Goal: Find specific page/section: Find specific page/section

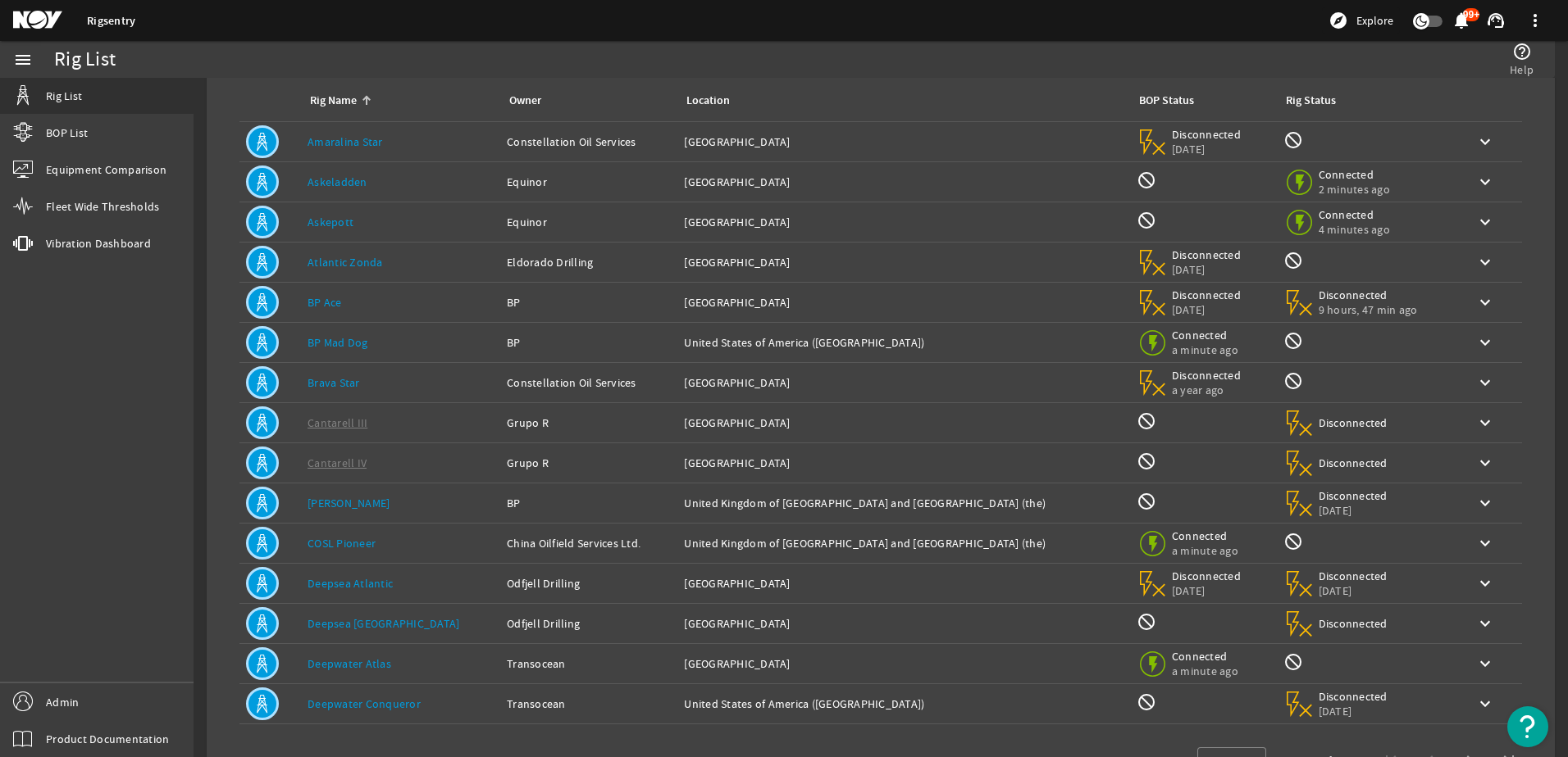
scroll to position [151, 0]
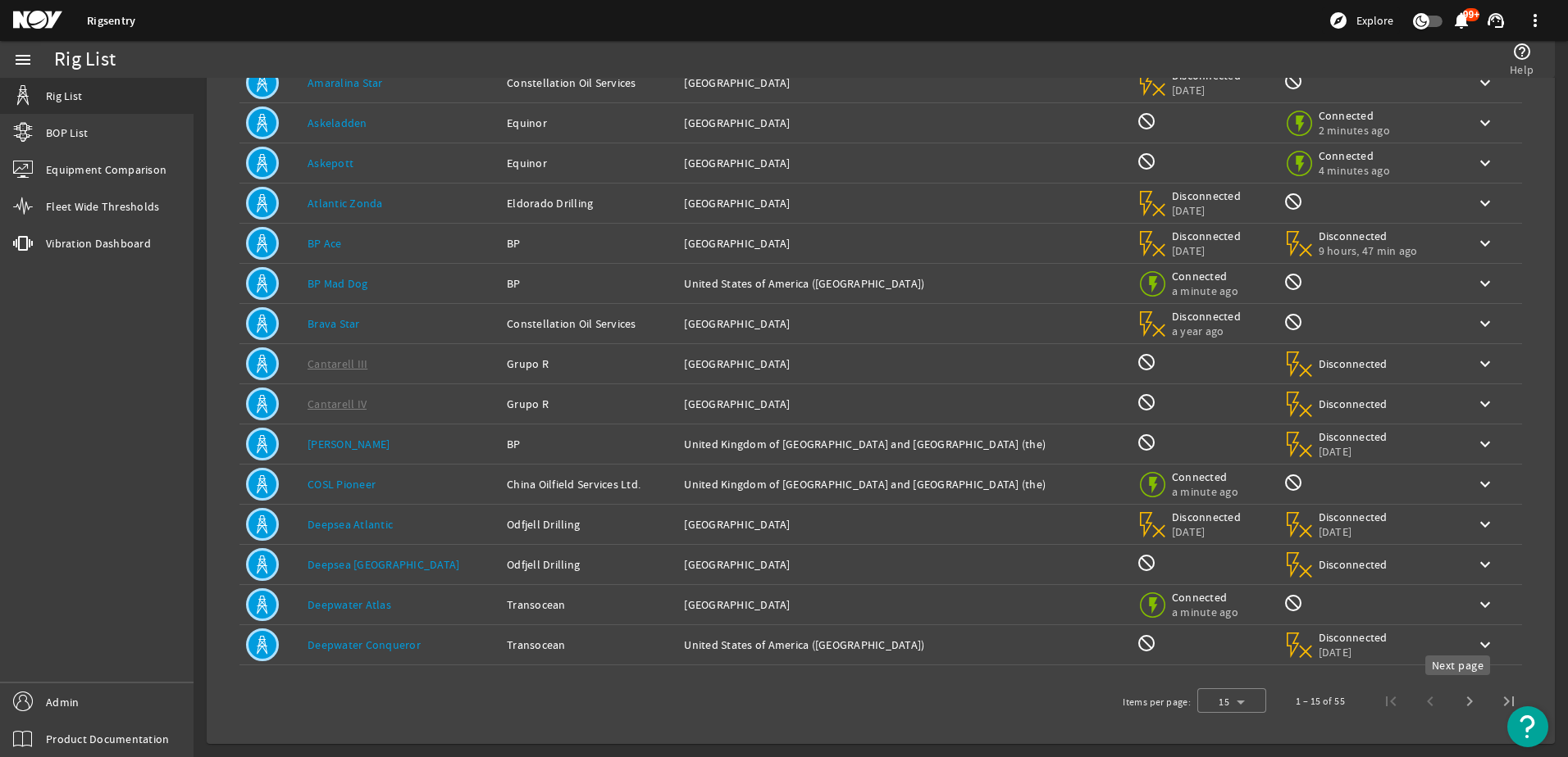
click at [1458, 702] on span "Next page" at bounding box center [1469, 702] width 40 height 40
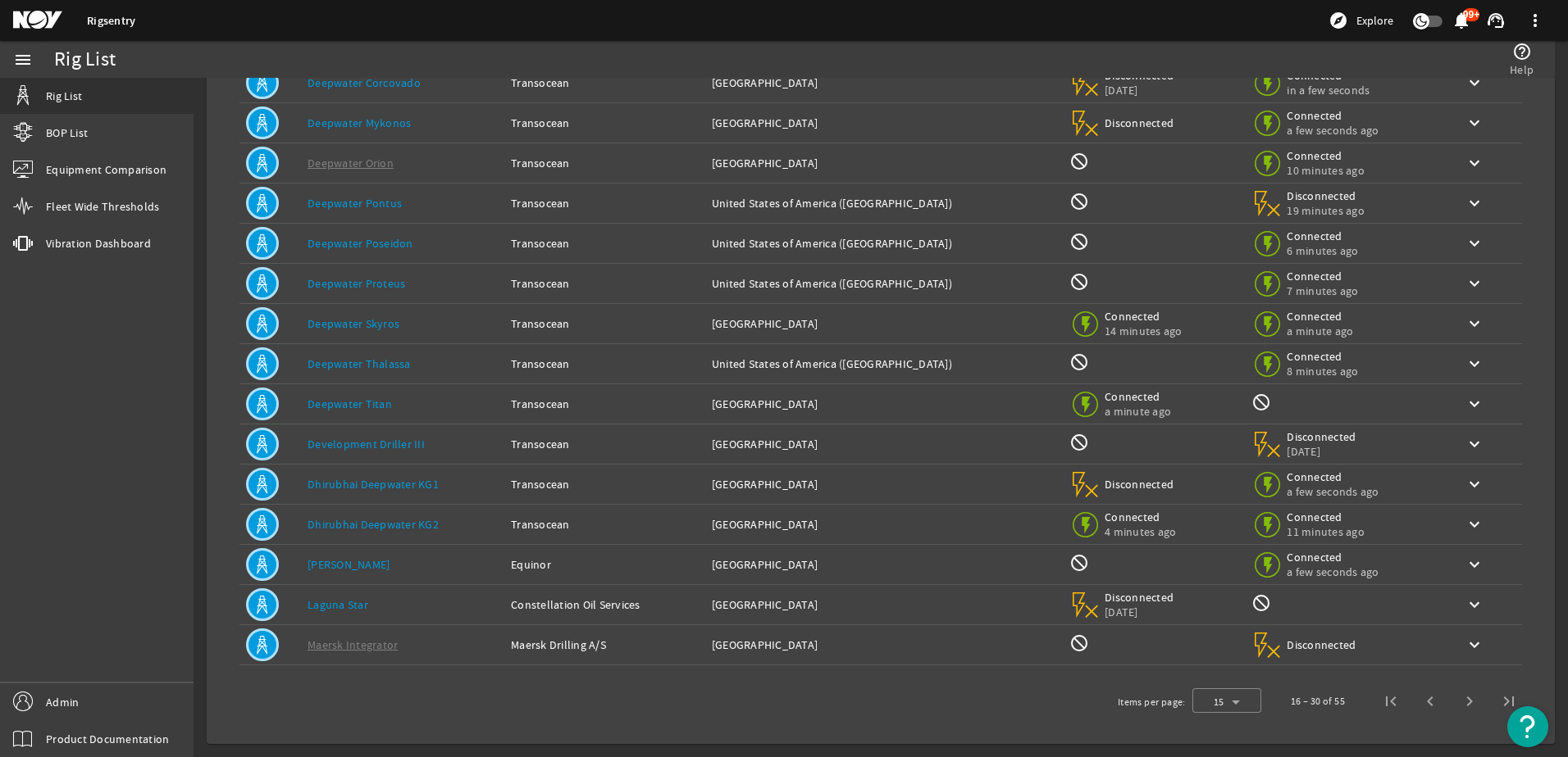
click at [454, 370] on div "Rig Name: [PERSON_NAME]" at bounding box center [402, 364] width 190 height 16
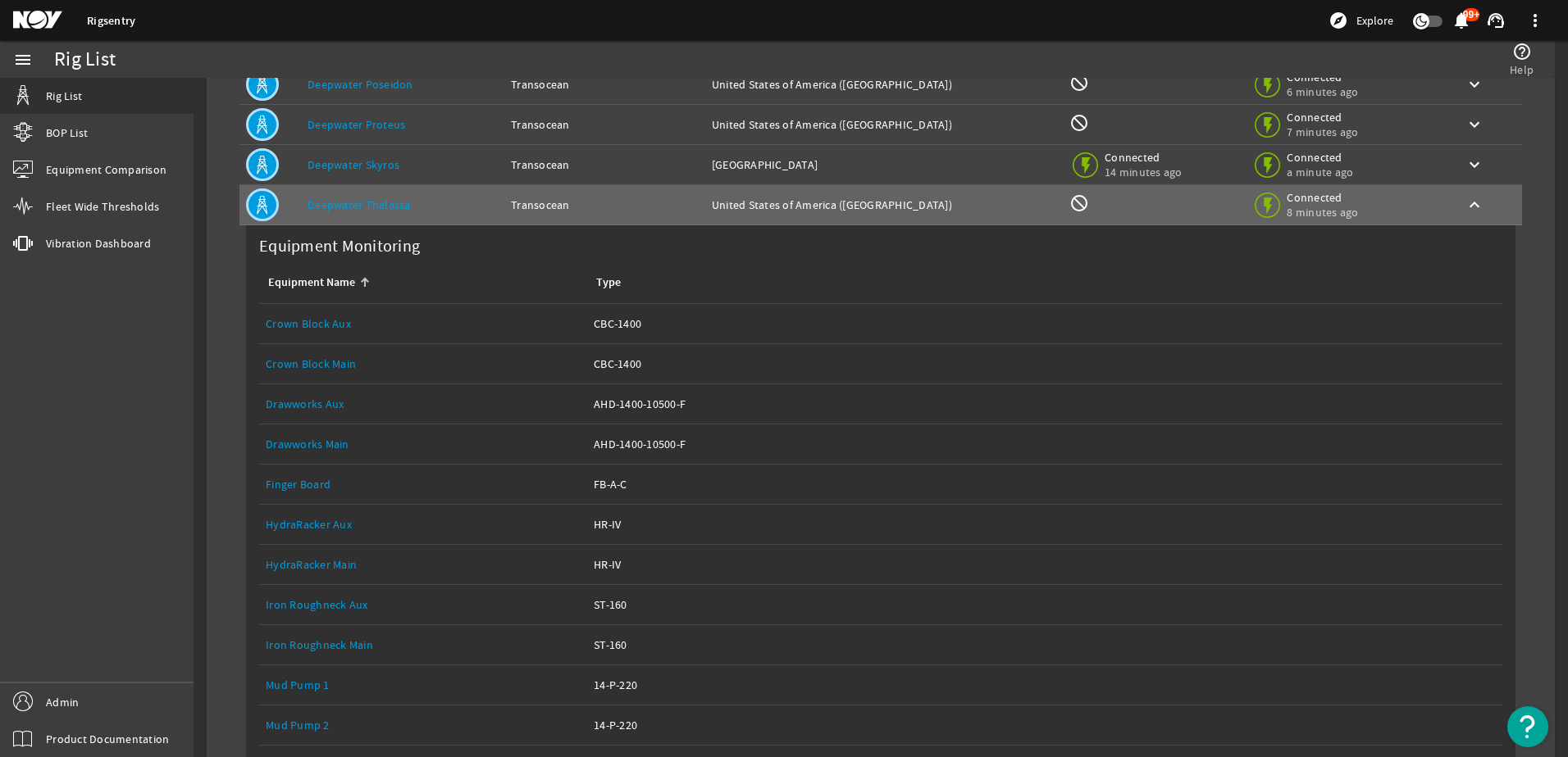
scroll to position [69, 0]
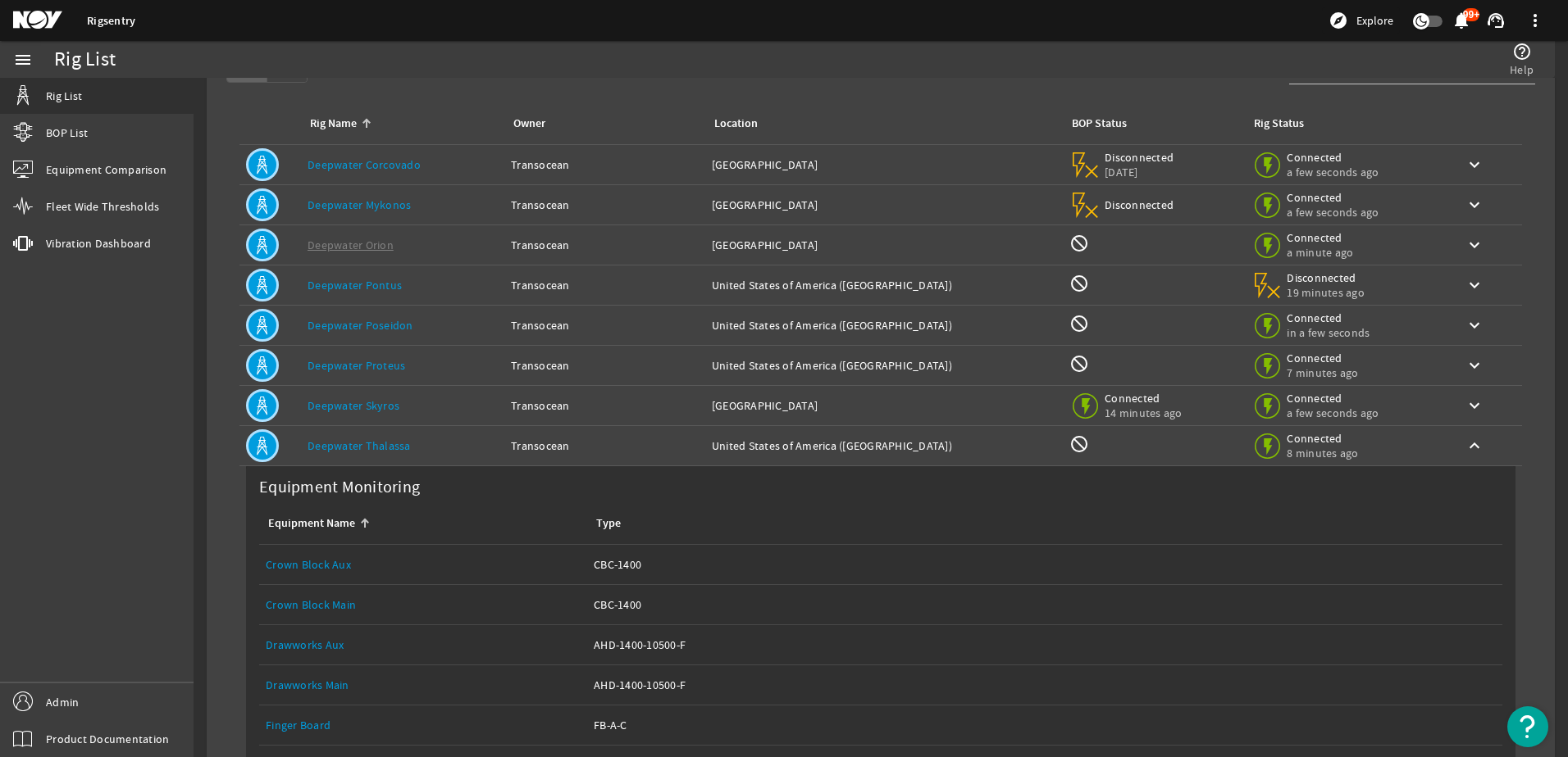
click at [433, 434] on td "Rig Name: [PERSON_NAME]" at bounding box center [402, 446] width 204 height 40
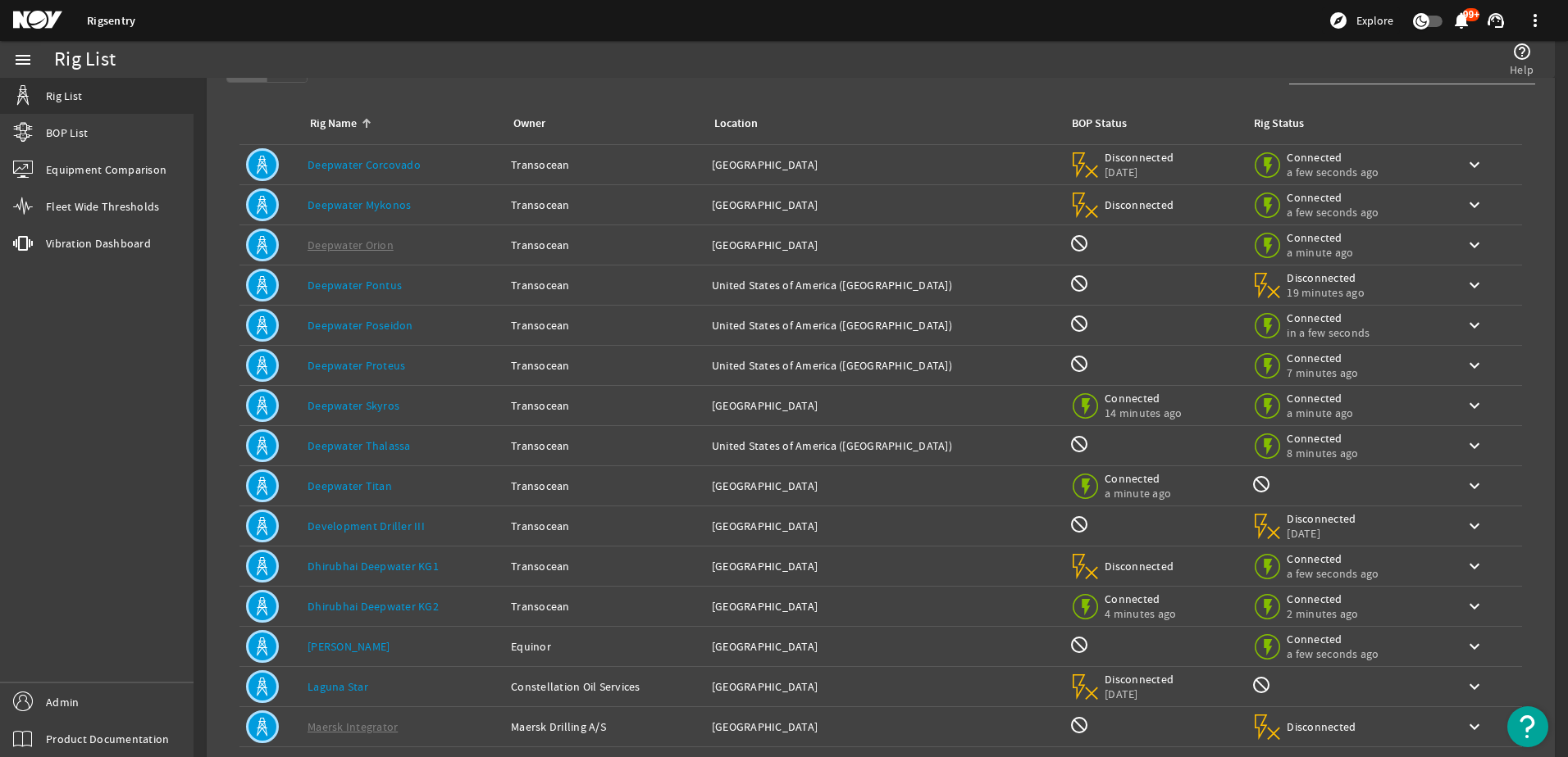
click at [1403, 74] on div "help_outline Help" at bounding box center [1172, 59] width 740 height 37
click at [1402, 74] on div "help_outline Help" at bounding box center [1172, 59] width 740 height 37
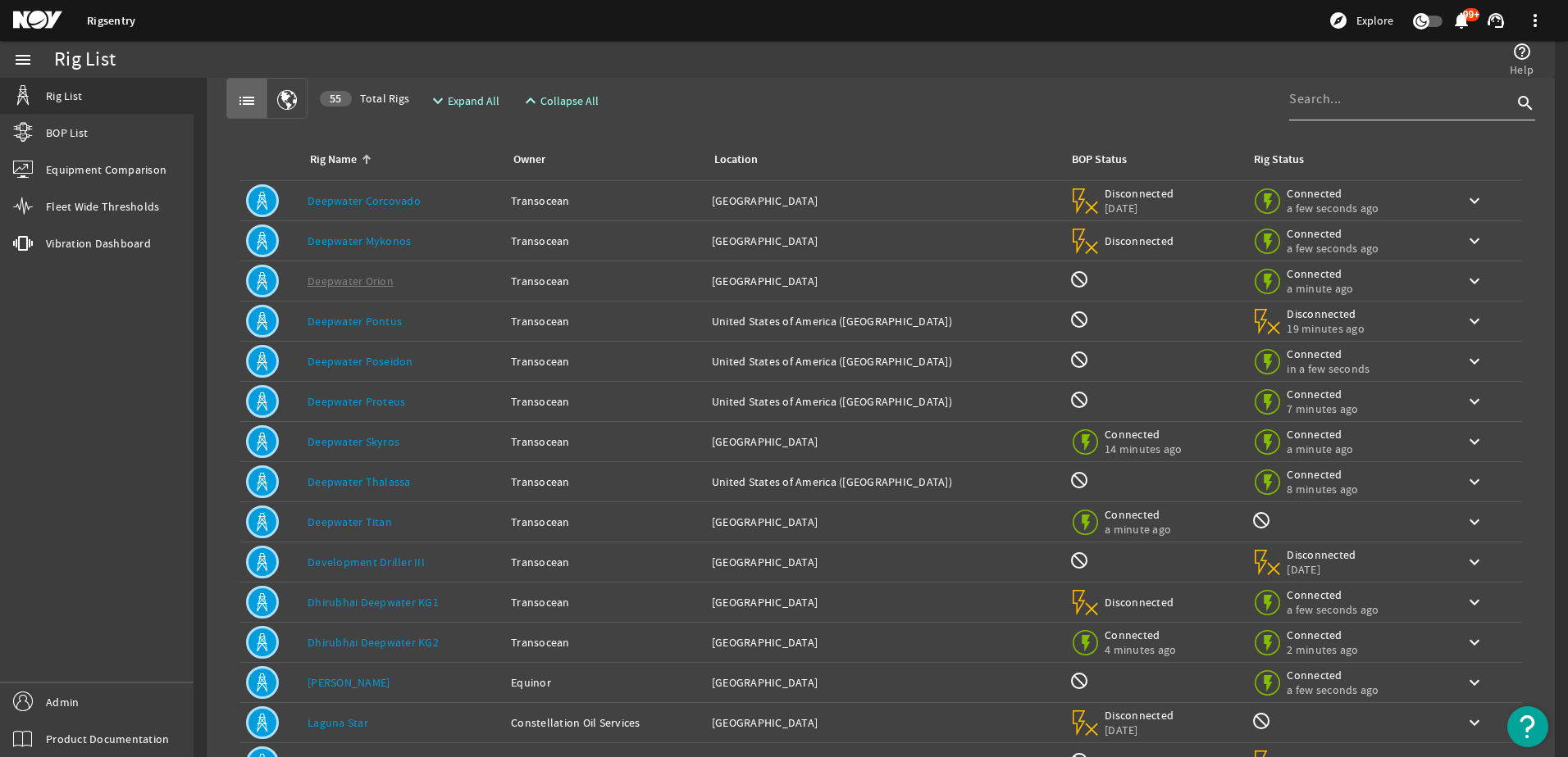
scroll to position [0, 0]
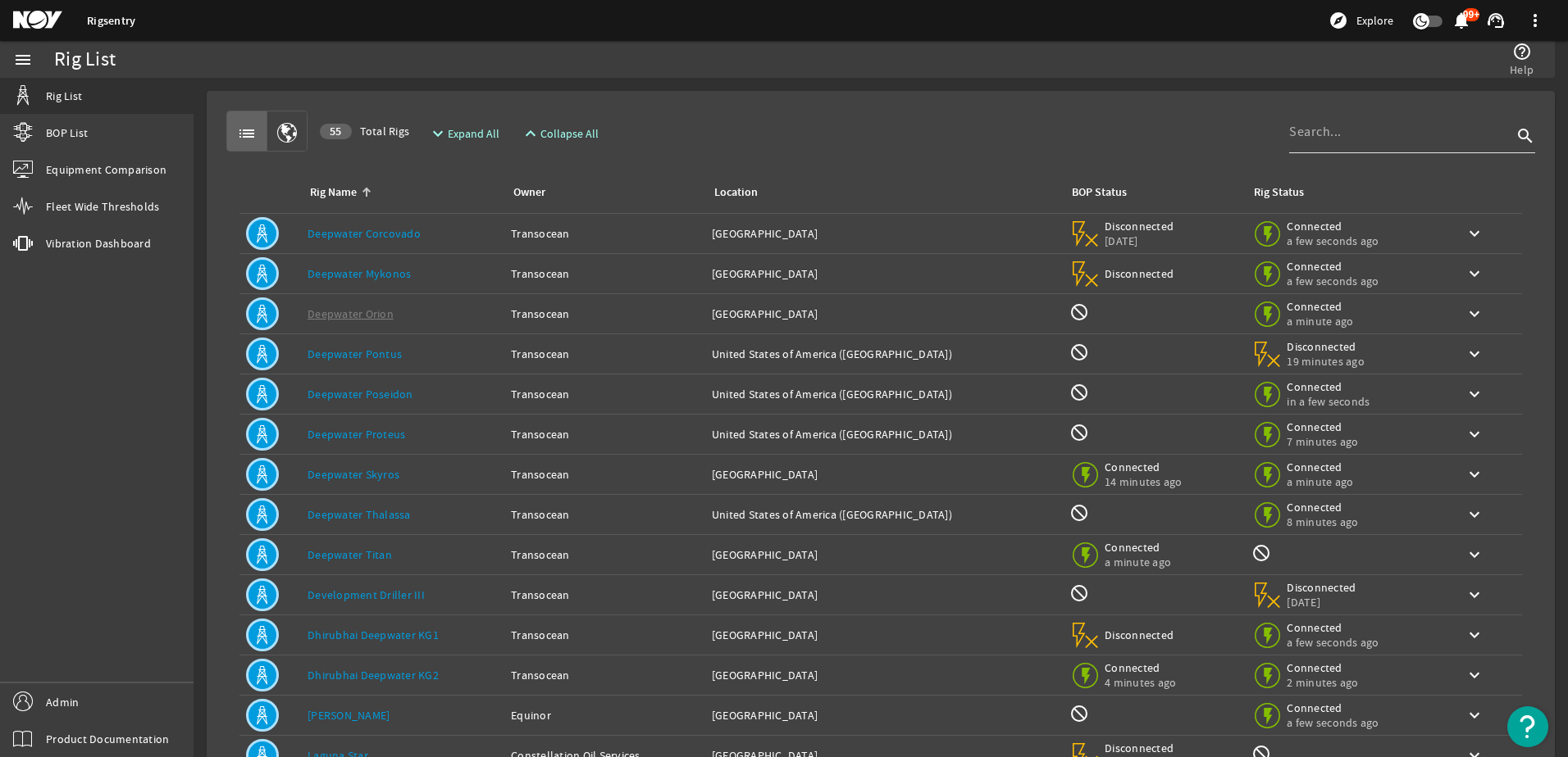
click at [1336, 136] on input at bounding box center [1400, 132] width 223 height 20
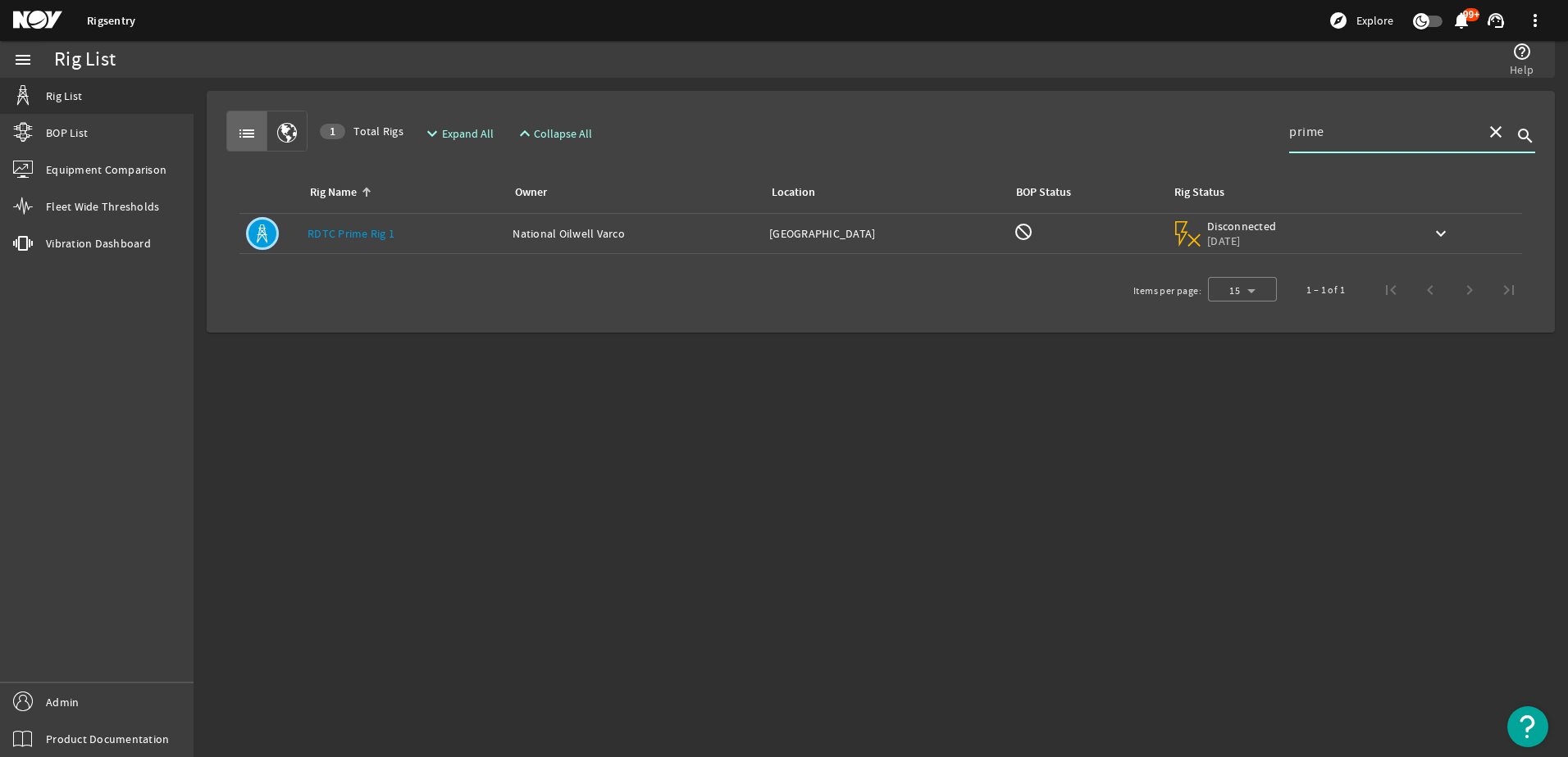
type input "prime"
click at [462, 227] on div "Rig Name: RDTC Prime Rig 1" at bounding box center [403, 234] width 192 height 16
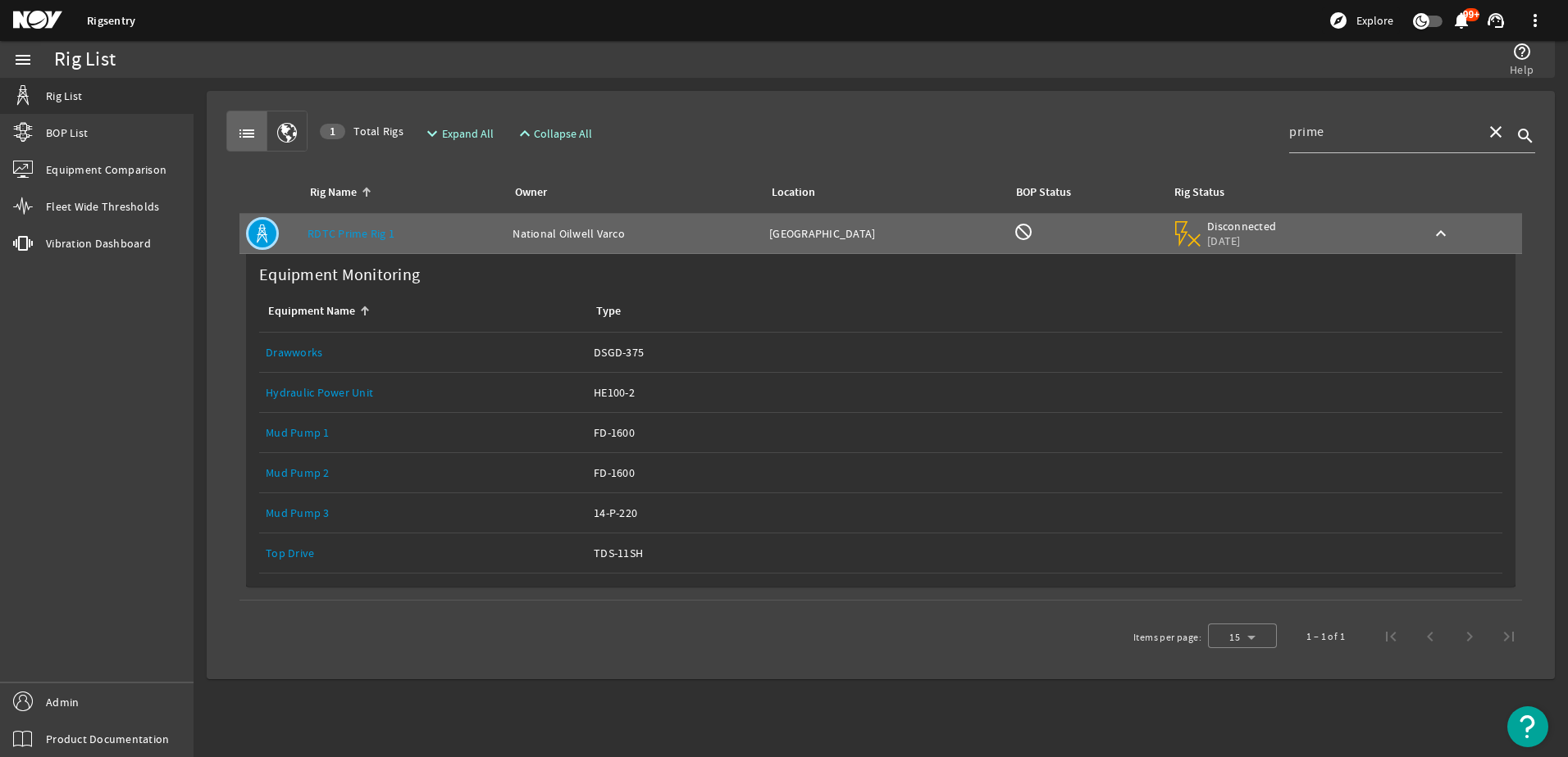
click at [284, 553] on link "Top Drive" at bounding box center [289, 554] width 49 height 15
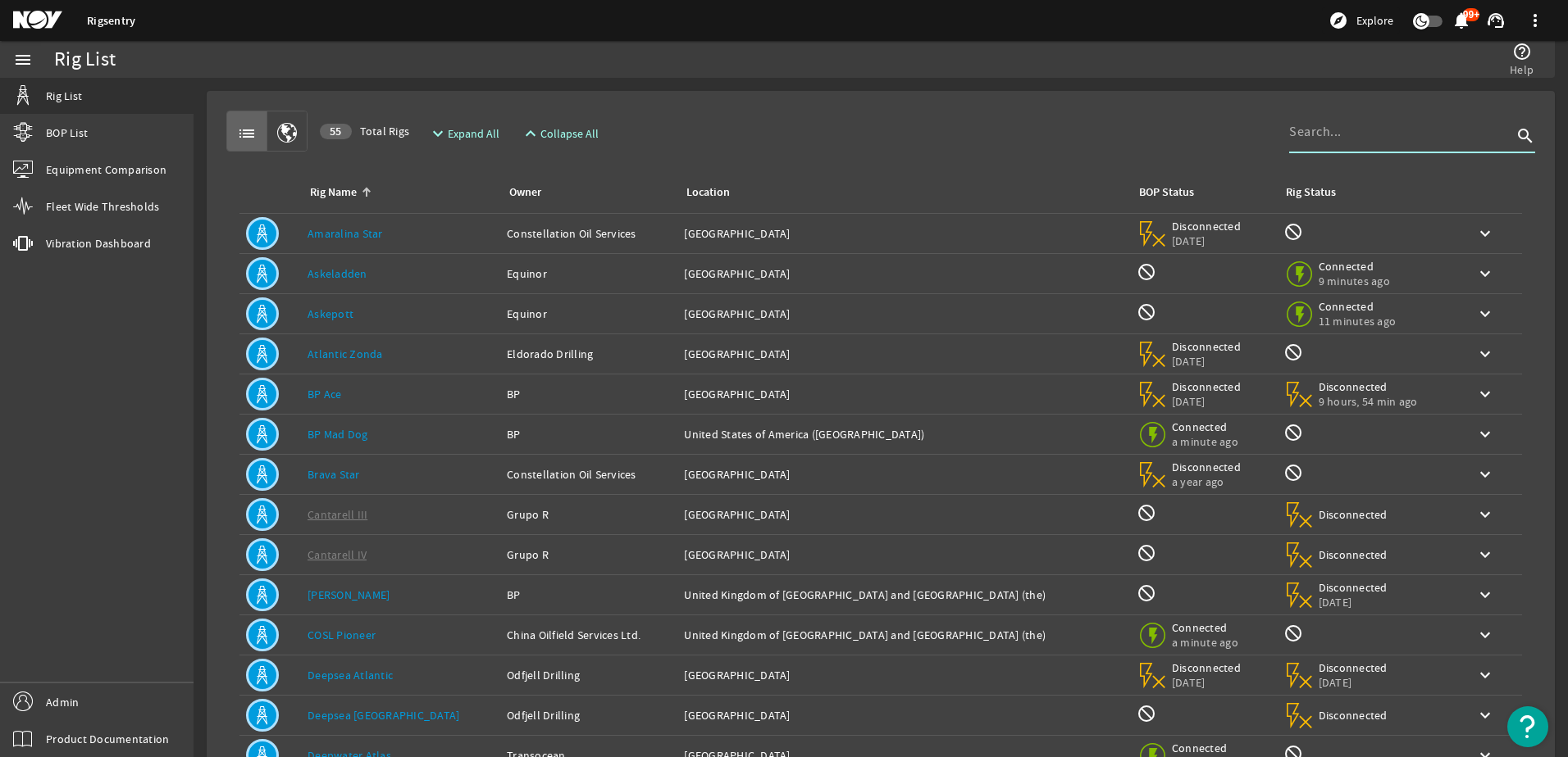
click at [1377, 135] on input at bounding box center [1400, 132] width 223 height 20
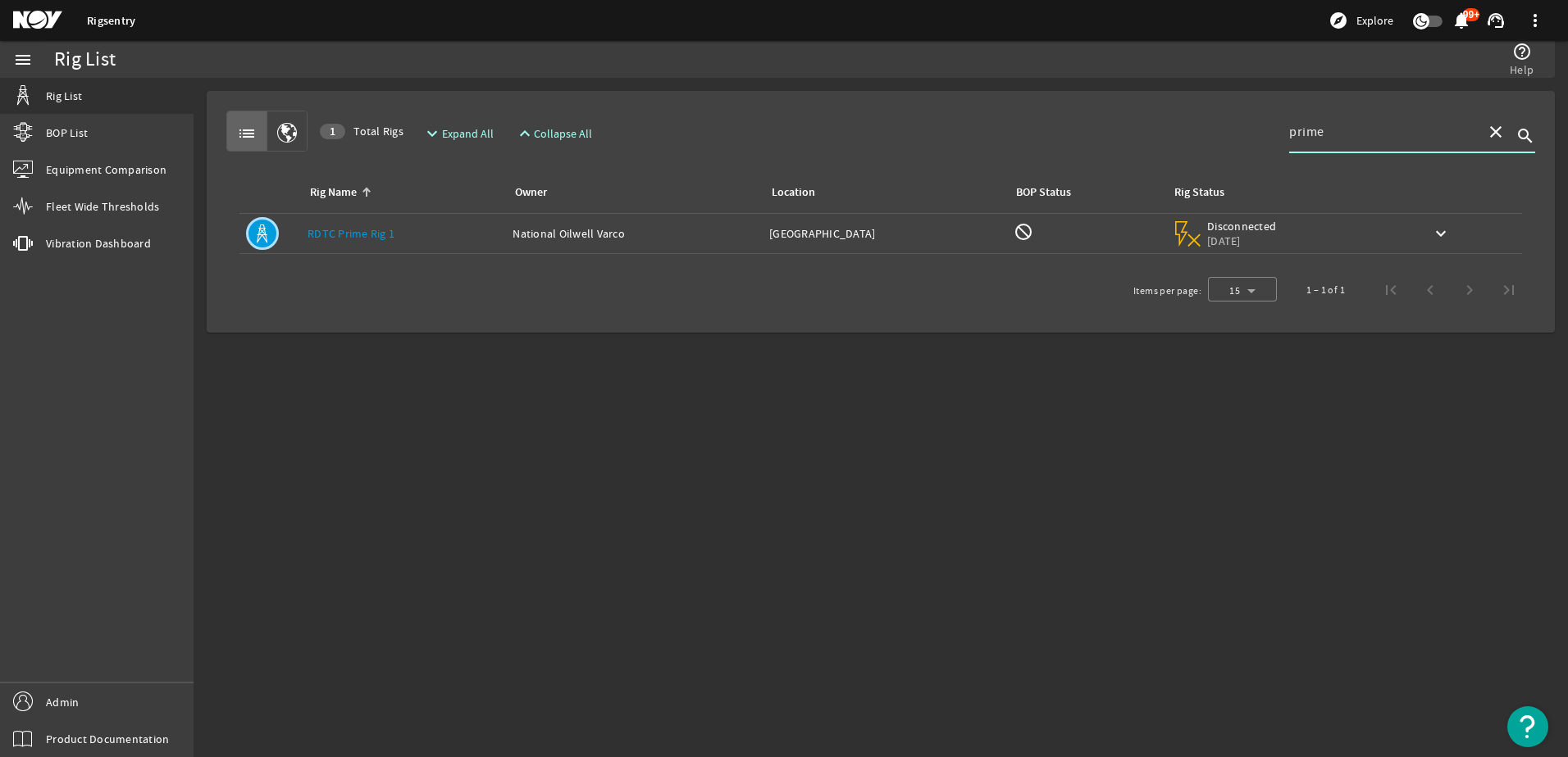
type input "prime"
click at [396, 231] on div "Rig Name: RDTC Prime Rig 1" at bounding box center [403, 234] width 192 height 16
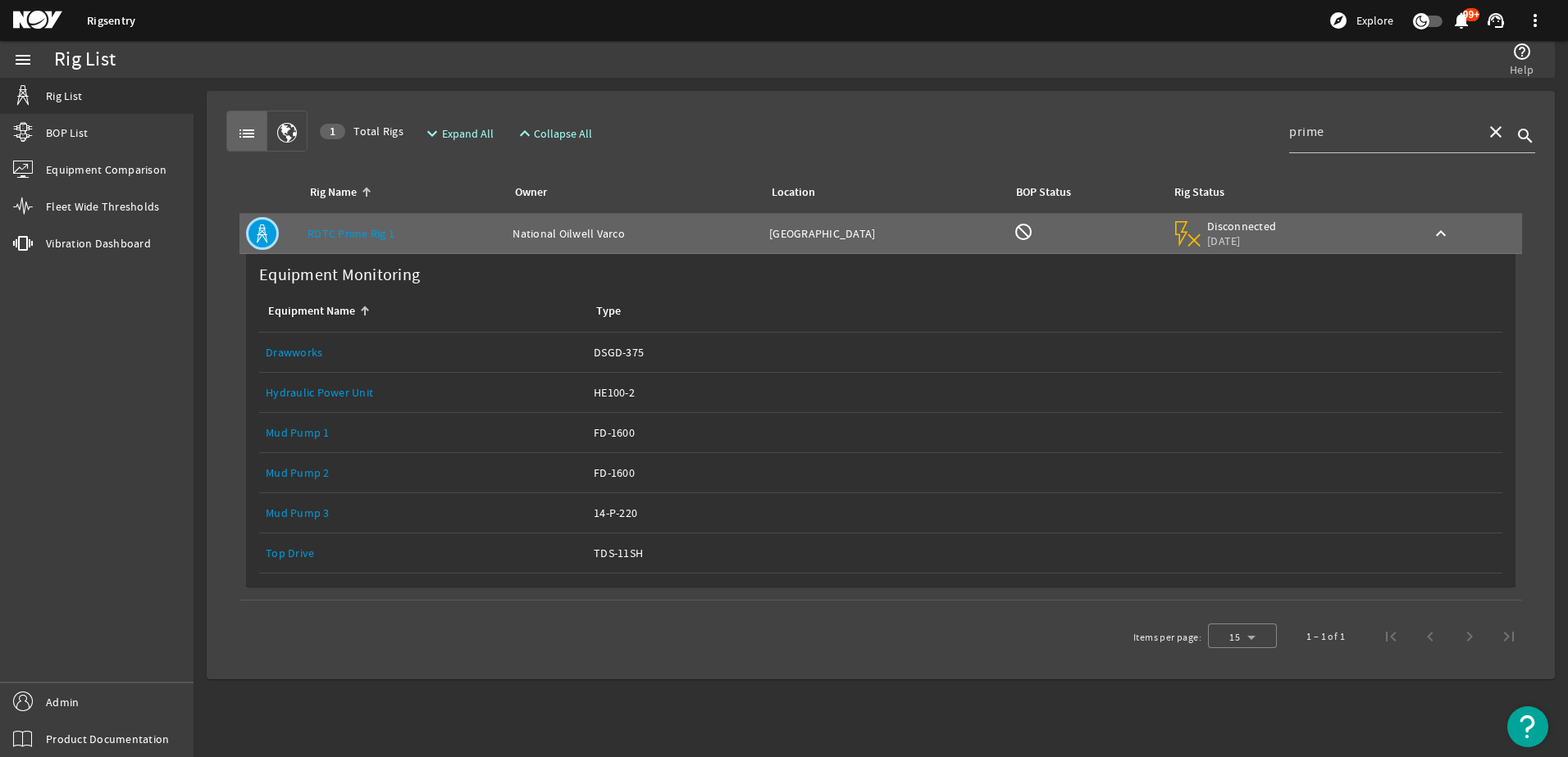
drag, startPoint x: 589, startPoint y: 353, endPoint x: 672, endPoint y: 352, distance: 83.0
click at [672, 352] on td "Type: DSGD-375" at bounding box center [1045, 353] width 915 height 40
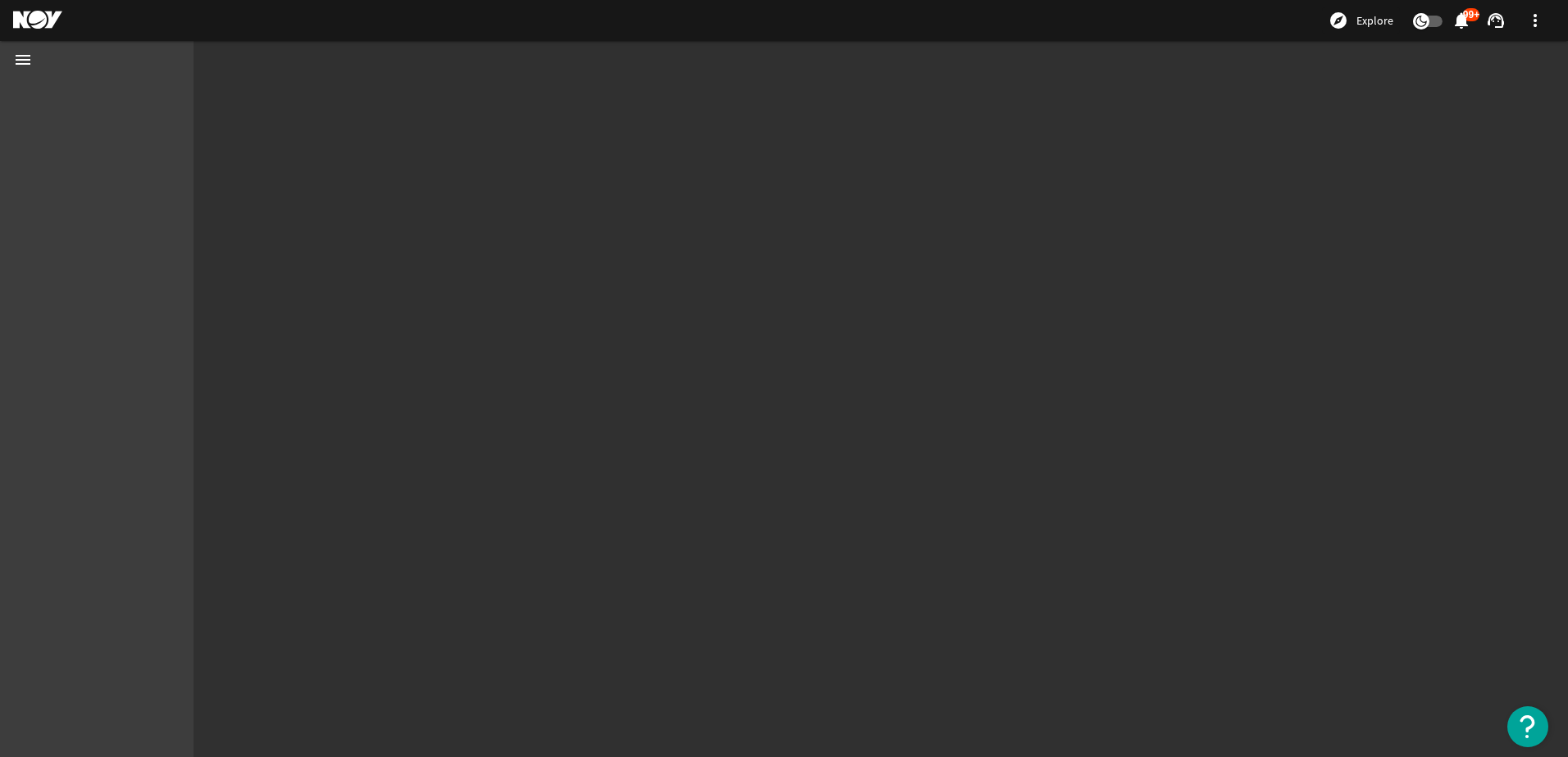
click at [672, 352] on mat-sidenav-content at bounding box center [881, 418] width 1374 height 680
